Goal: Transaction & Acquisition: Purchase product/service

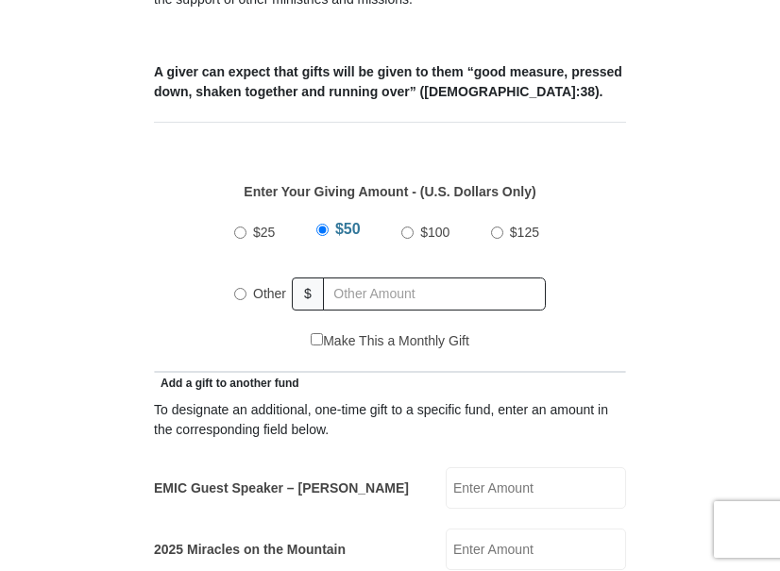
scroll to position [755, 0]
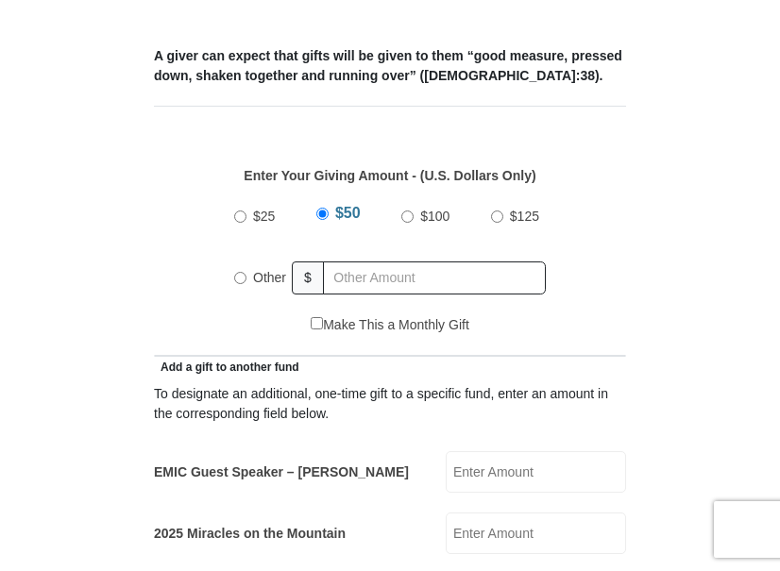
click at [236, 272] on input "Other" at bounding box center [240, 278] width 12 height 12
radio input "true"
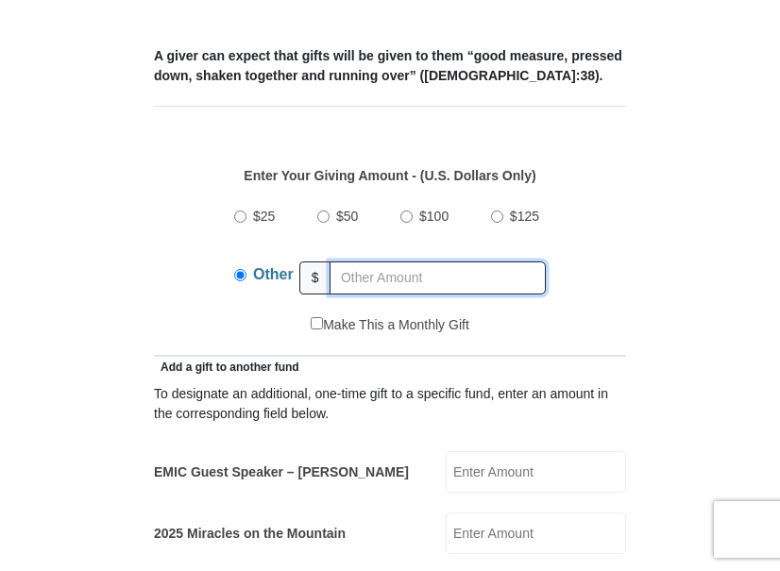
click at [336, 262] on input "text" at bounding box center [438, 278] width 216 height 33
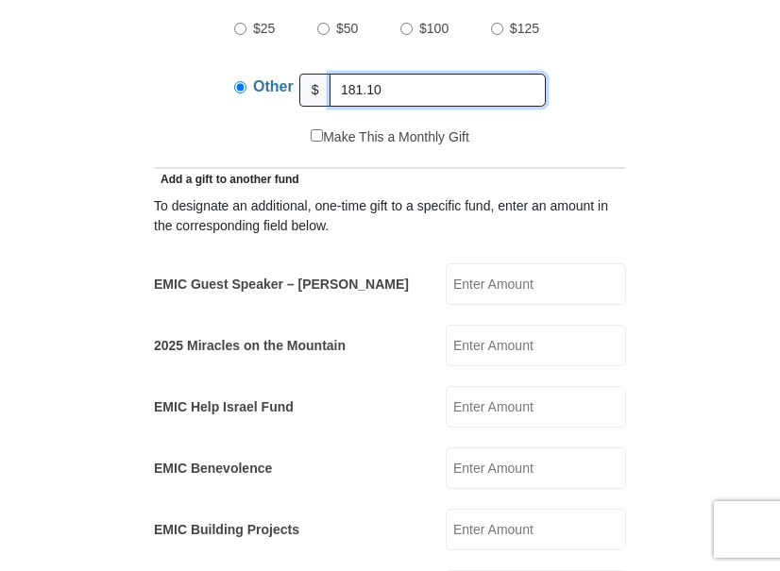
scroll to position [944, 0]
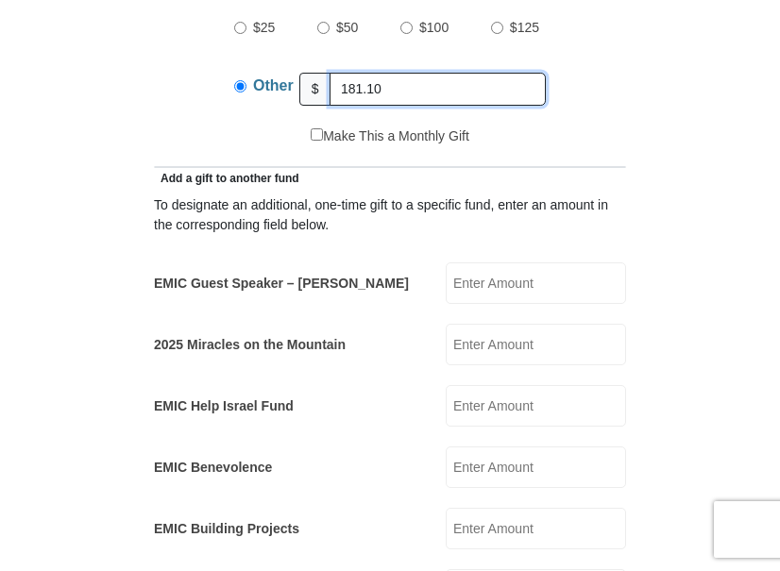
type input "181.10"
click at [475, 263] on input "EMIC Guest Speaker – [PERSON_NAME]" at bounding box center [536, 284] width 180 height 42
type input "10"
click at [468, 385] on input "EMIC Help Israel Fund" at bounding box center [536, 406] width 180 height 42
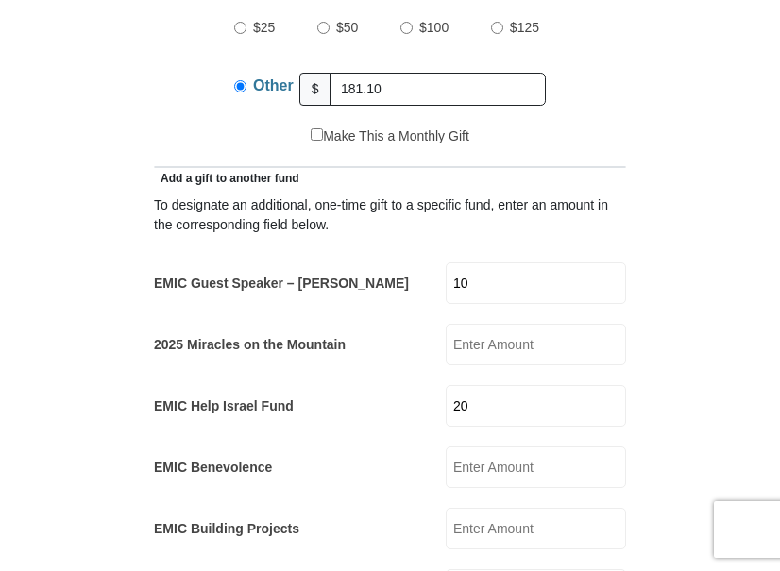
type input "20"
drag, startPoint x: 401, startPoint y: 406, endPoint x: 48, endPoint y: 209, distance: 404.6
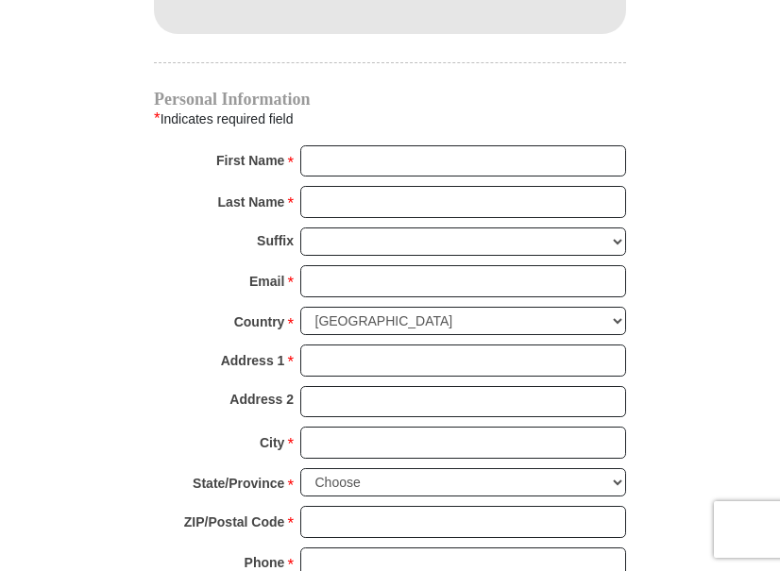
scroll to position [1983, 0]
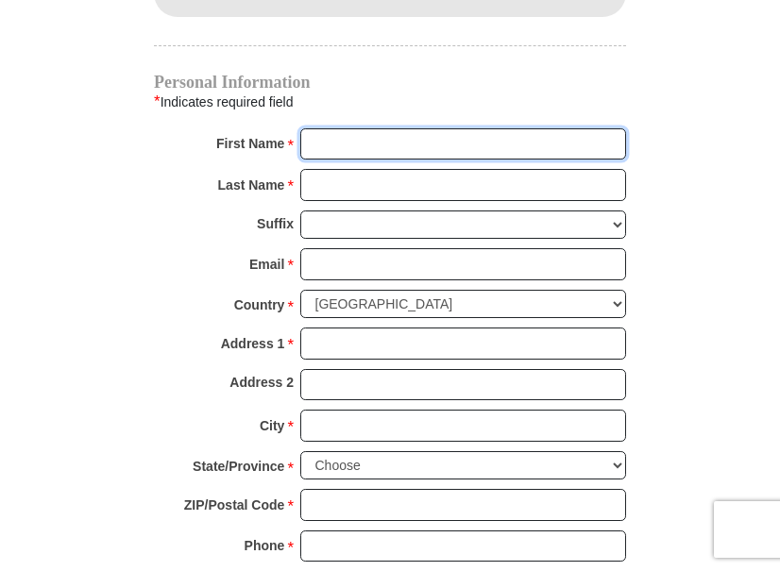
click at [307, 128] on input "First Name *" at bounding box center [463, 144] width 326 height 32
type input "[PERSON_NAME] & [PERSON_NAME]"
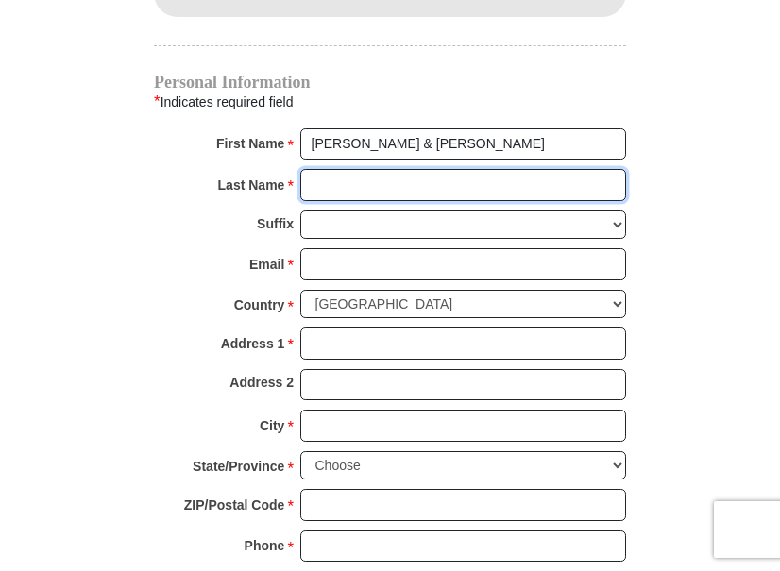
click at [321, 169] on input "Last Name *" at bounding box center [463, 185] width 326 height 32
type input "[PERSON_NAME]"
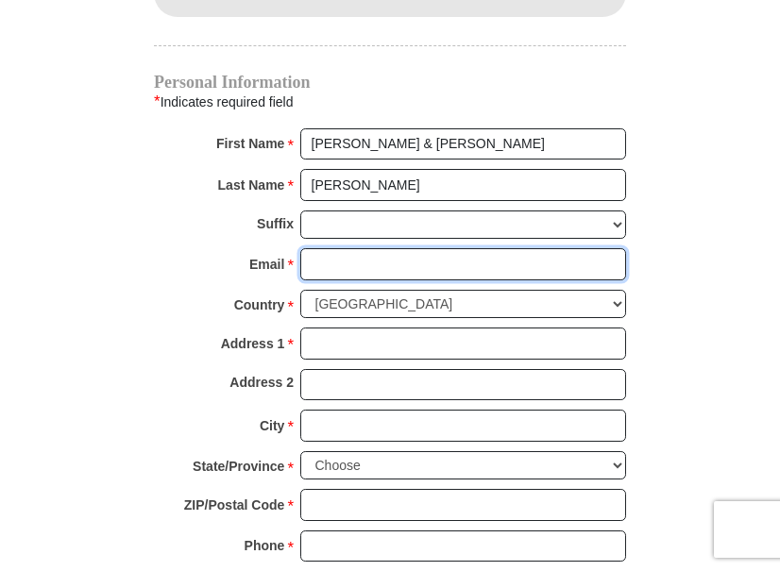
click at [316, 248] on input "Email *" at bounding box center [463, 264] width 326 height 32
type input "[EMAIL_ADDRESS][DOMAIN_NAME]"
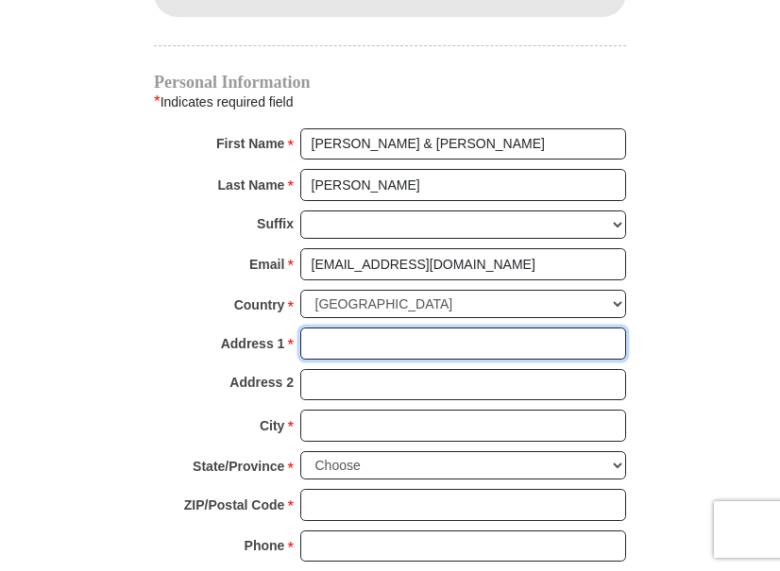
click at [323, 328] on input "Address 1 *" at bounding box center [463, 344] width 326 height 32
type input "[STREET_ADDRESS][PERSON_NAME]"
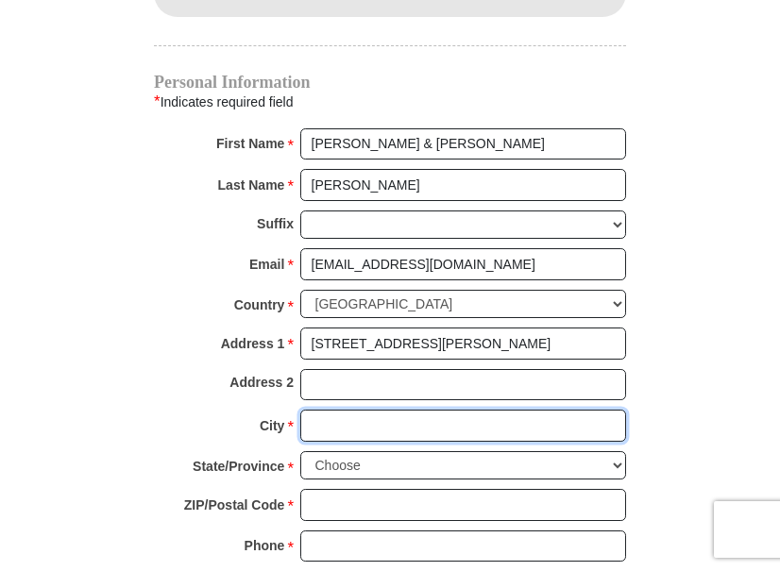
click at [310, 410] on input "City *" at bounding box center [463, 426] width 326 height 32
type input "[GEOGRAPHIC_DATA]"
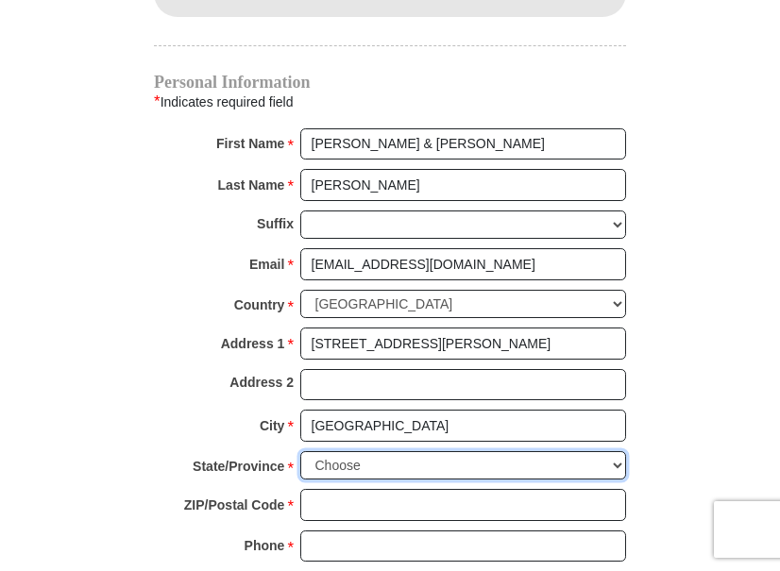
click at [327, 451] on select "Choose [US_STATE] [US_STATE] [US_STATE] [US_STATE] [US_STATE] Armed Forces Amer…" at bounding box center [463, 465] width 326 height 29
select select "OH"
click at [300, 451] on select "Choose [US_STATE] [US_STATE] [US_STATE] [US_STATE] [US_STATE] Armed Forces Amer…" at bounding box center [463, 465] width 326 height 29
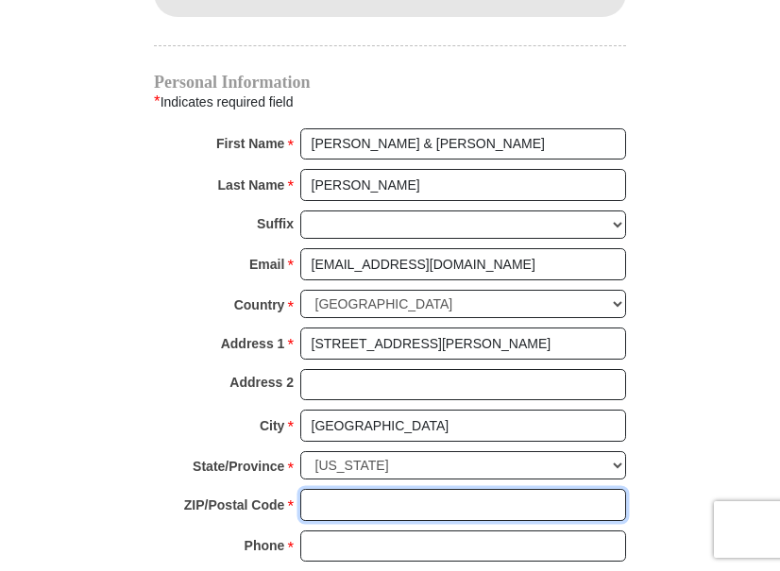
click at [314, 489] on input "ZIP/Postal Code *" at bounding box center [463, 505] width 326 height 32
type input "43031"
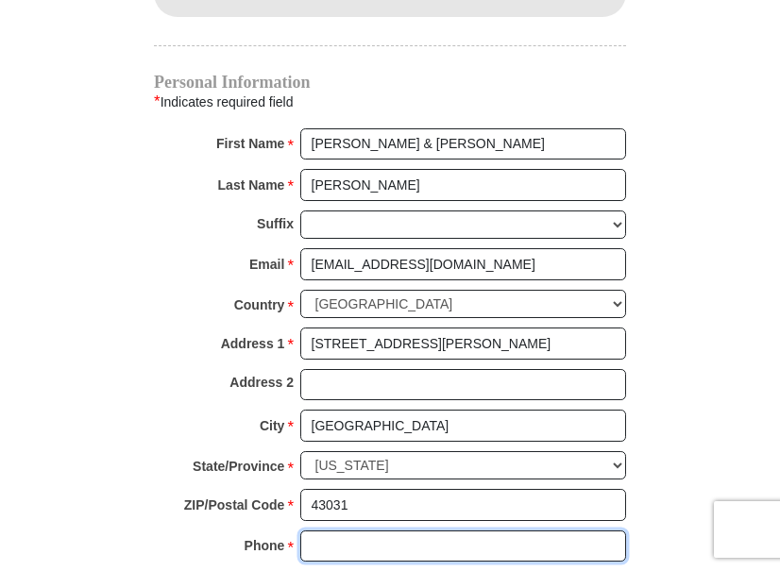
click at [314, 531] on input "Phone * *" at bounding box center [463, 547] width 326 height 32
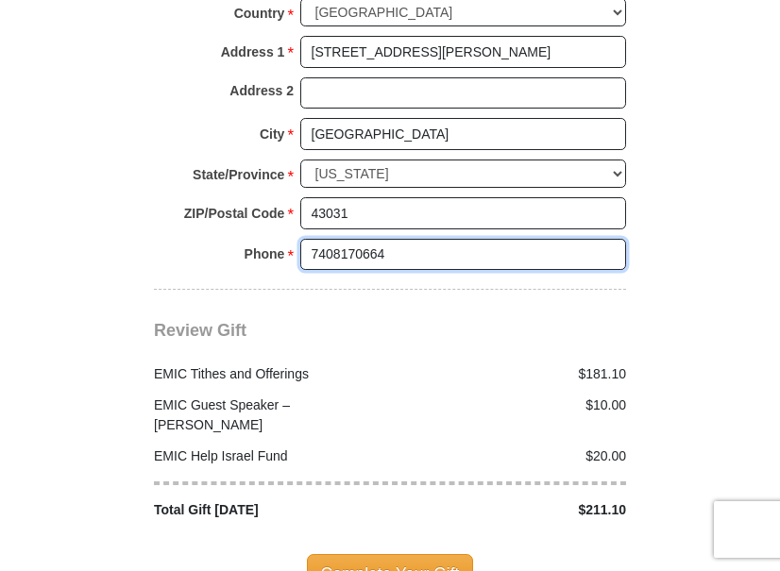
scroll to position [2361, 0]
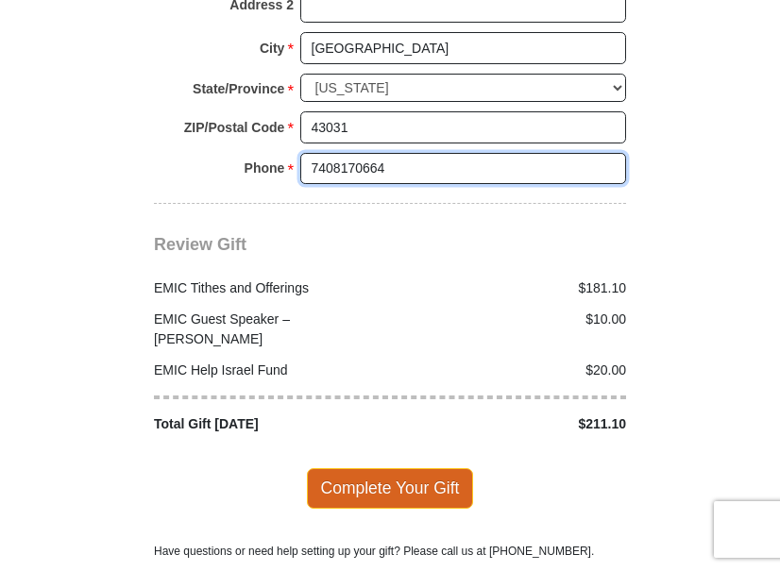
type input "7408170664"
click at [389, 468] on span "Complete Your Gift" at bounding box center [390, 488] width 167 height 40
